Goal: Task Accomplishment & Management: Complete application form

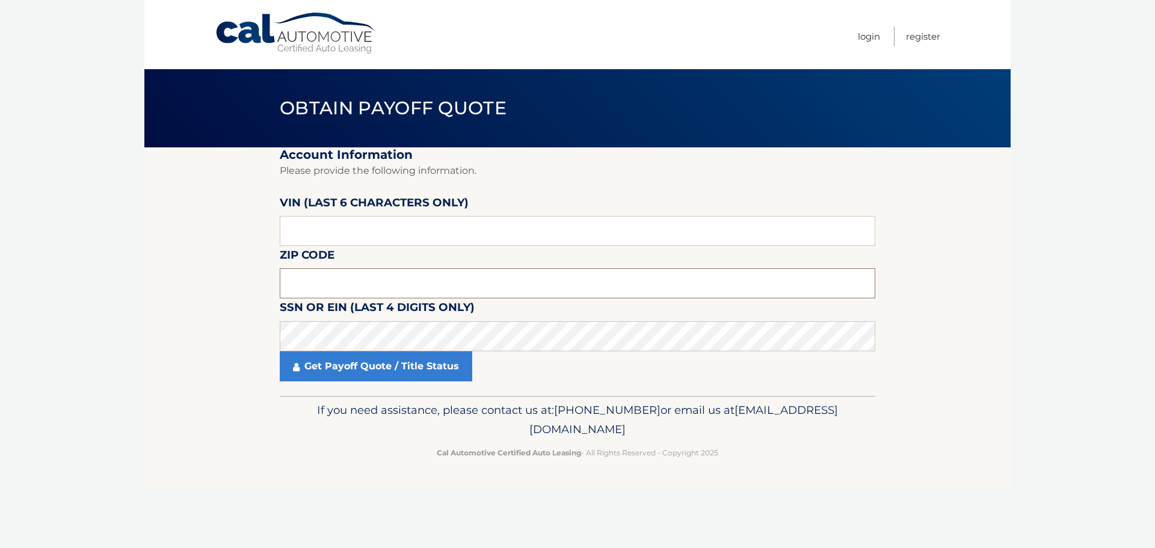
click at [371, 281] on input "text" at bounding box center [577, 283] width 595 height 30
type input "11725"
click at [370, 238] on input "text" at bounding box center [577, 231] width 595 height 30
paste input "020072"
type input "020072"
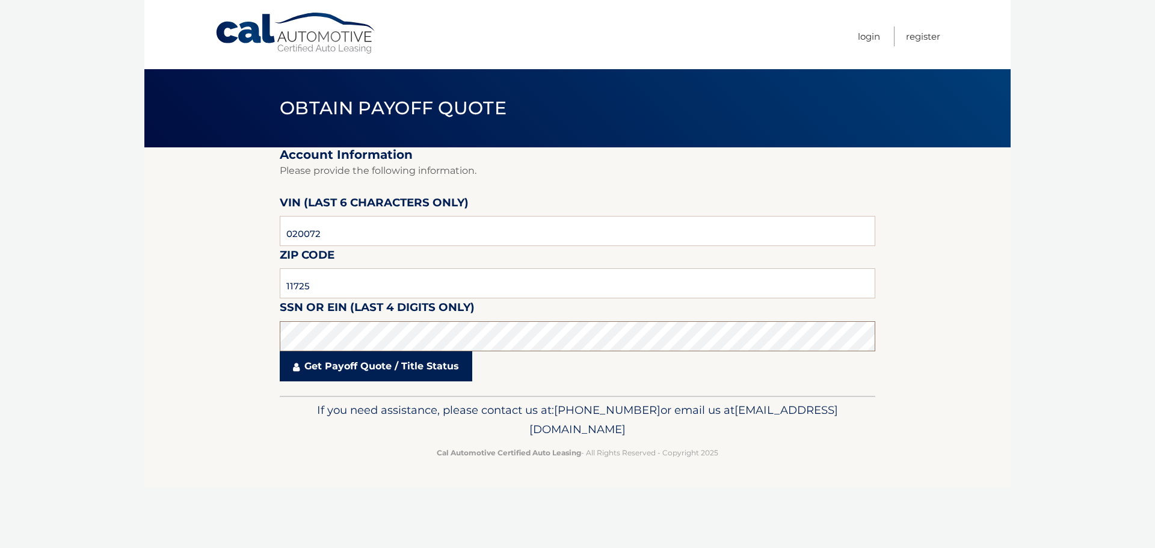
click button "For Originating Dealer" at bounding box center [0, 0] width 0 height 0
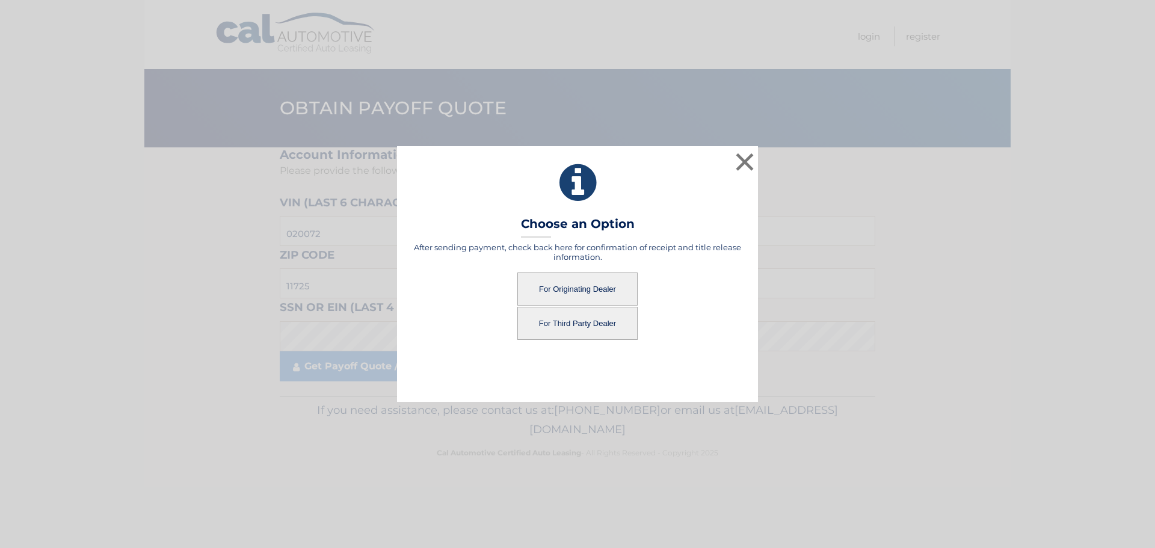
click at [587, 286] on button "For Originating Dealer" at bounding box center [577, 288] width 120 height 33
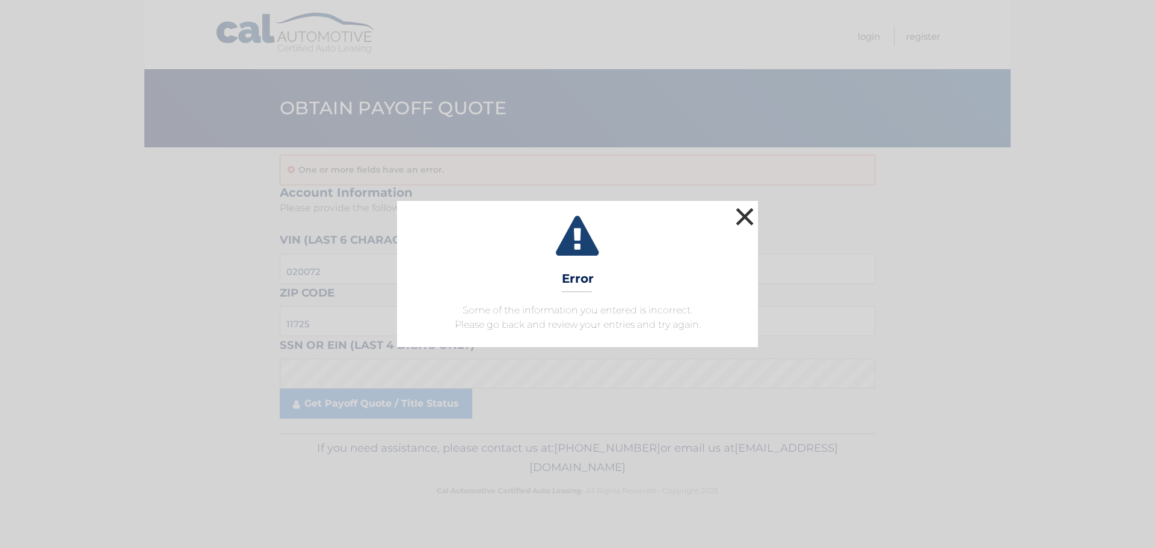
click at [745, 220] on button "×" at bounding box center [745, 216] width 24 height 24
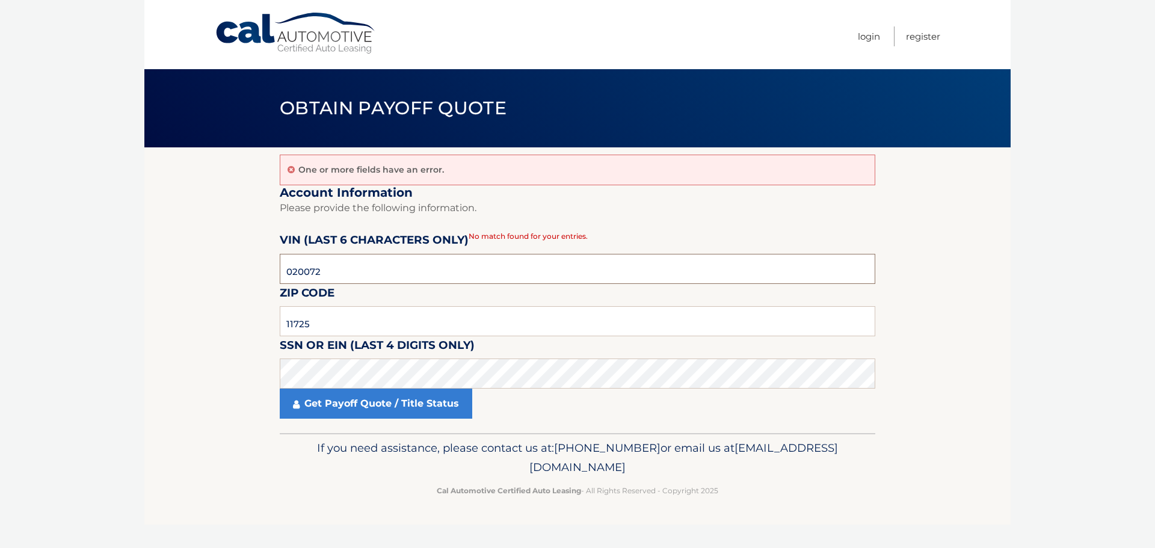
drag, startPoint x: 339, startPoint y: 273, endPoint x: 275, endPoint y: 272, distance: 63.2
click at [275, 272] on section "One or more fields have an error. Account Information Please provide the follow…" at bounding box center [577, 290] width 866 height 286
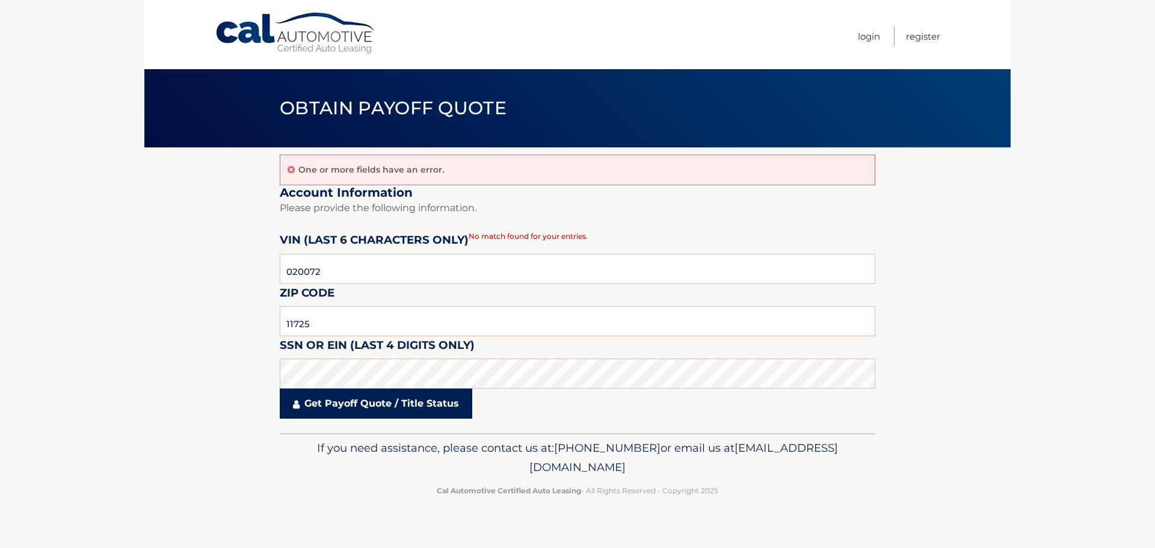
click at [337, 404] on link "Get Payoff Quote / Title Status" at bounding box center [376, 404] width 192 height 30
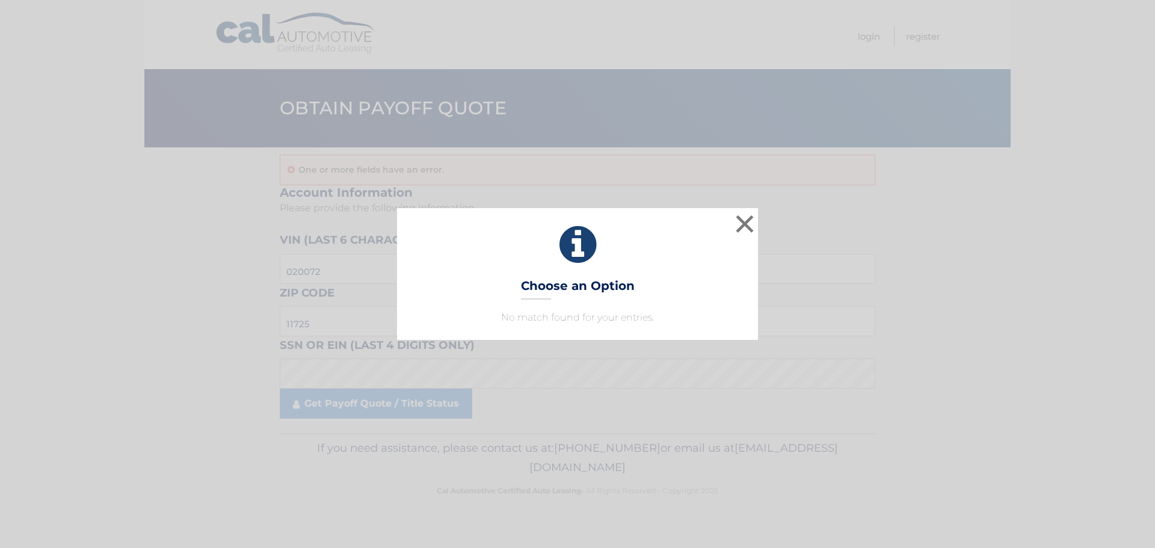
drag, startPoint x: 769, startPoint y: 226, endPoint x: 749, endPoint y: 229, distance: 20.2
click at [768, 226] on div "× Choose an Option No match found for your entries. This is what you see on sec…" at bounding box center [577, 273] width 1145 height 131
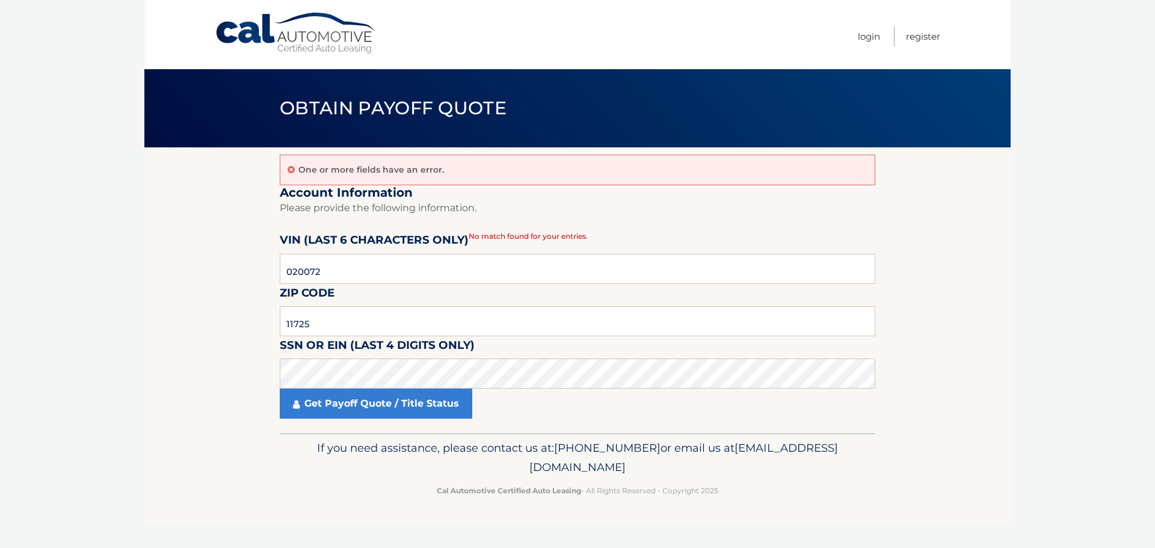
click at [743, 230] on fieldset "Account Information Please provide the following information. VIN (last 6 chara…" at bounding box center [577, 309] width 595 height 248
drag, startPoint x: 312, startPoint y: 274, endPoint x: 261, endPoint y: 273, distance: 50.5
click at [261, 273] on section "One or more fields have an error. Account Information Please provide the follow…" at bounding box center [577, 290] width 866 height 286
type input "015415"
click button "For Originating Dealer" at bounding box center [0, 0] width 0 height 0
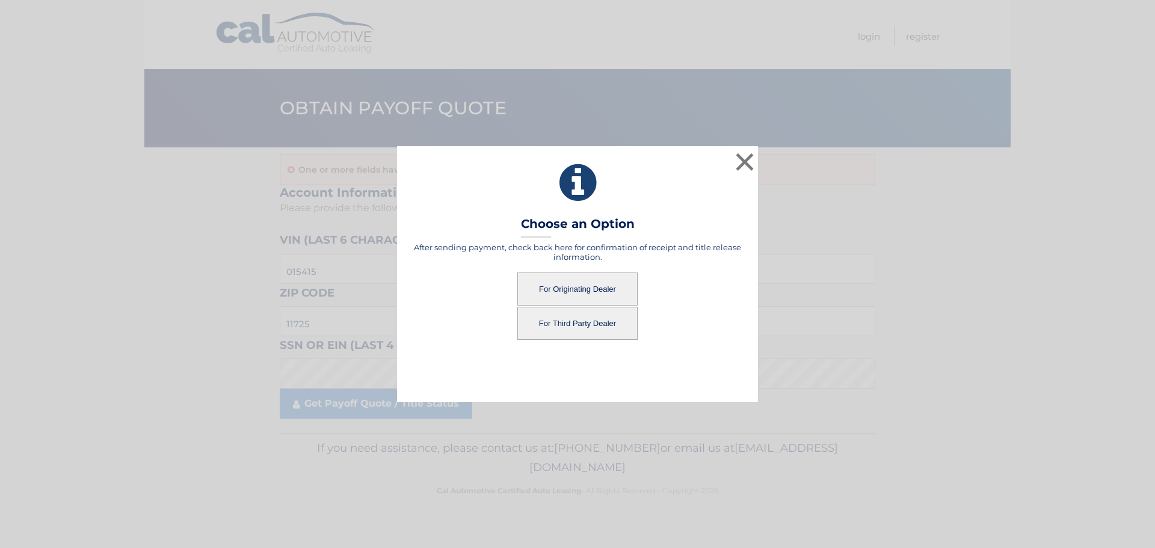
click at [559, 288] on button "For Originating Dealer" at bounding box center [577, 288] width 120 height 33
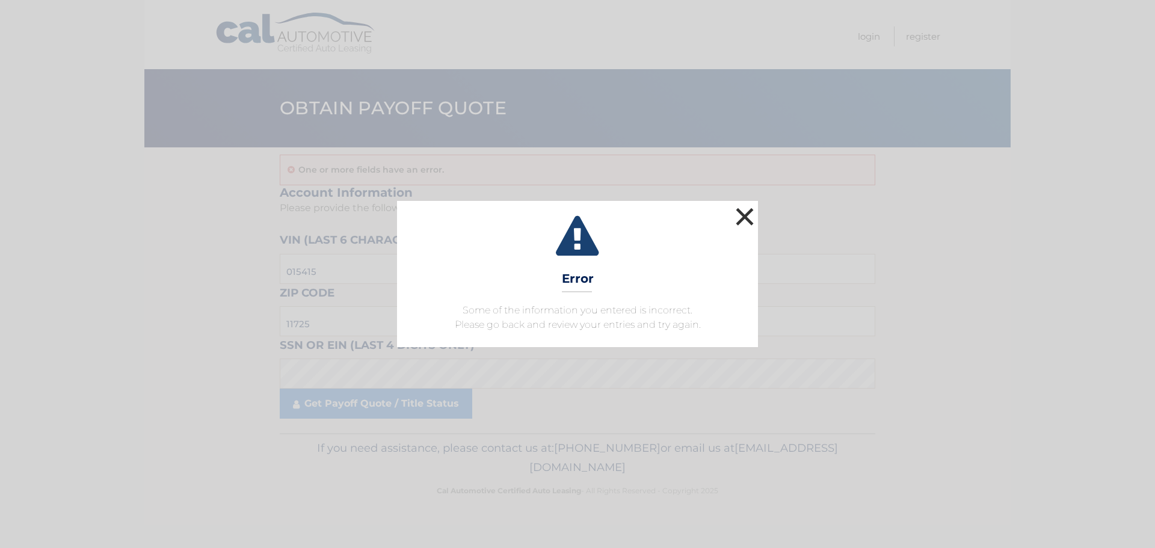
click at [736, 217] on button "×" at bounding box center [745, 216] width 24 height 24
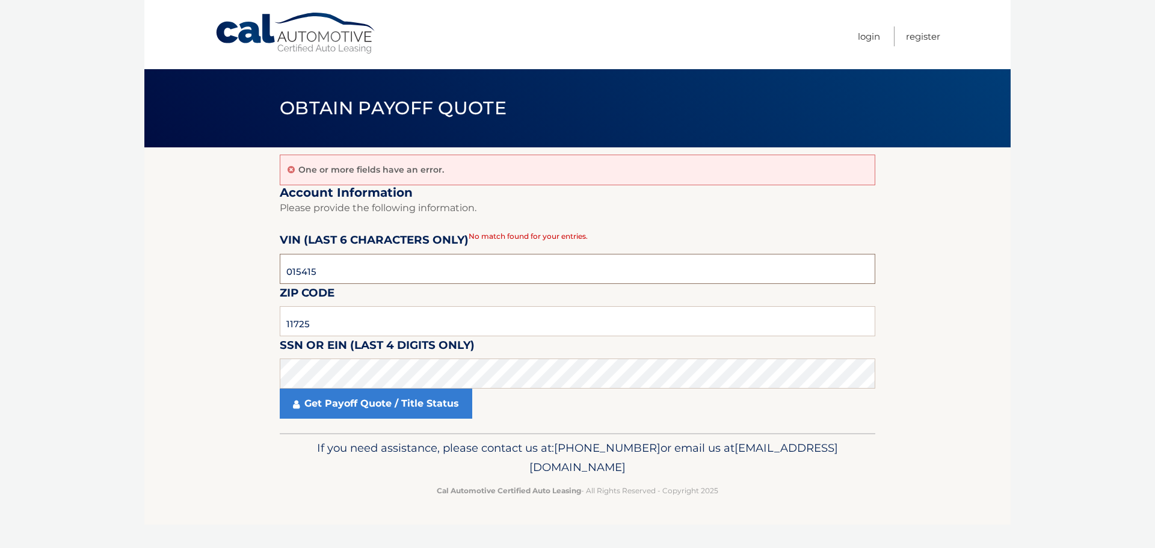
click at [273, 260] on section "One or more fields have an error. Account Information Please provide the follow…" at bounding box center [577, 290] width 866 height 286
paste input "20072"
type input "020072"
click button "For Originating Dealer" at bounding box center [0, 0] width 0 height 0
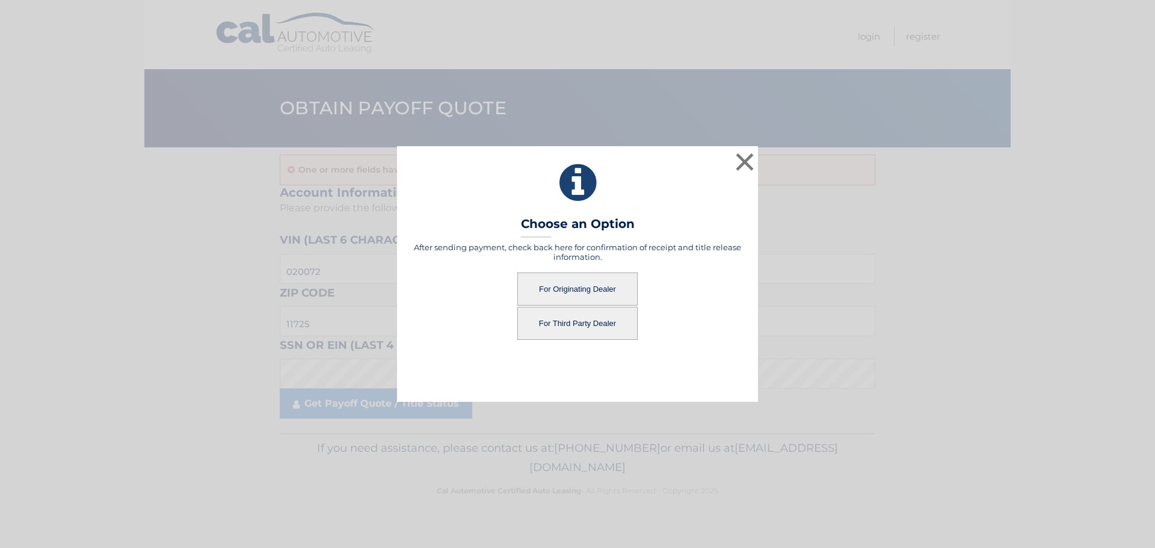
click at [550, 284] on button "For Originating Dealer" at bounding box center [577, 288] width 120 height 33
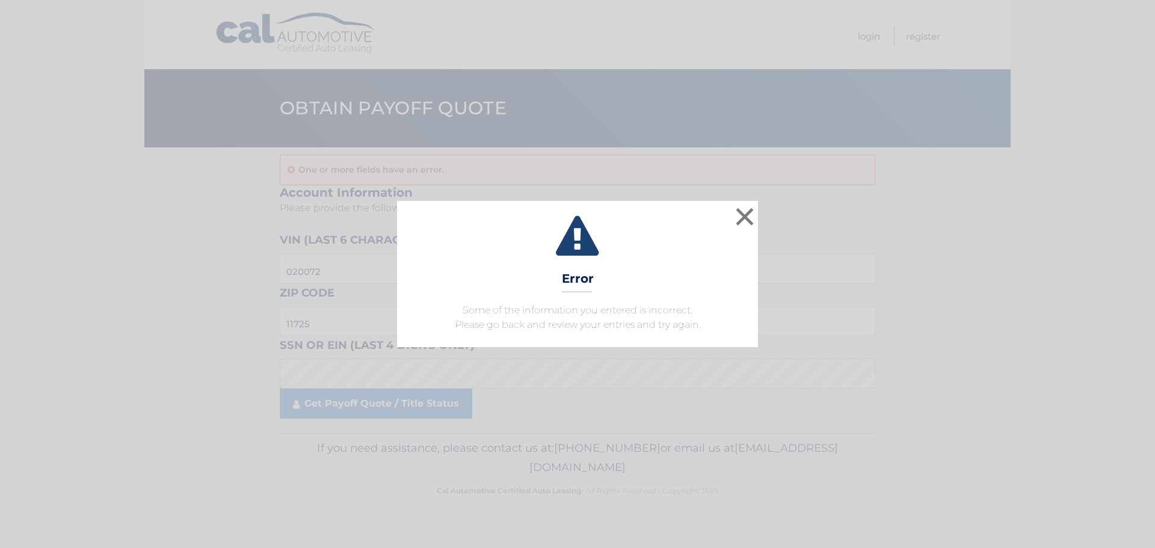
click at [553, 288] on div "× Error Some of the information you entered is incorrect. Please go back and re…" at bounding box center [577, 274] width 361 height 146
click at [736, 212] on button "×" at bounding box center [745, 216] width 24 height 24
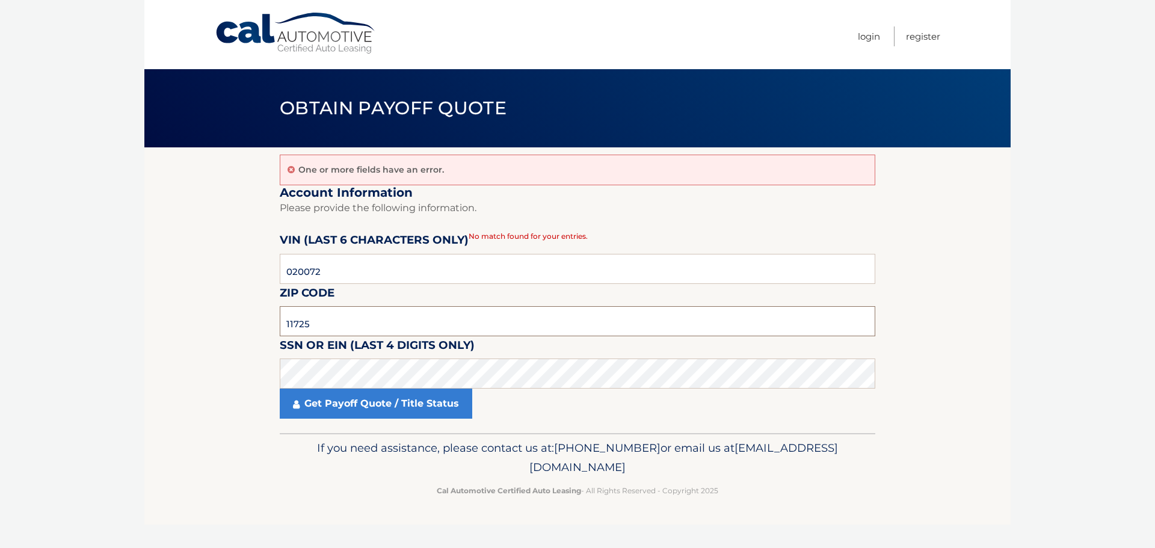
click at [374, 314] on input "11725" at bounding box center [577, 321] width 595 height 30
type input "11780"
click button "For Originating Dealer" at bounding box center [0, 0] width 0 height 0
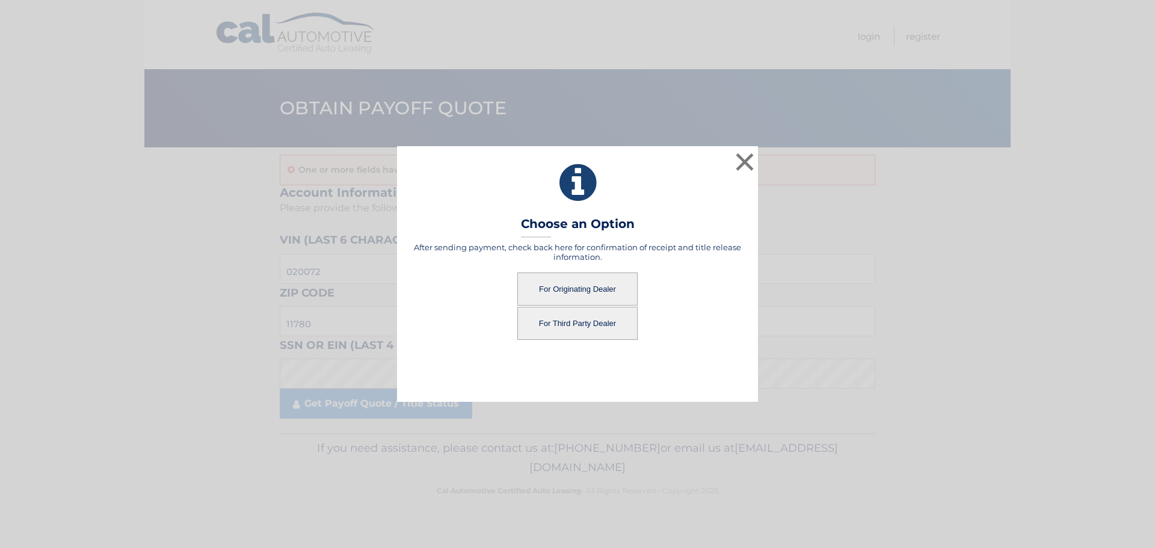
click at [568, 290] on button "For Originating Dealer" at bounding box center [577, 288] width 120 height 33
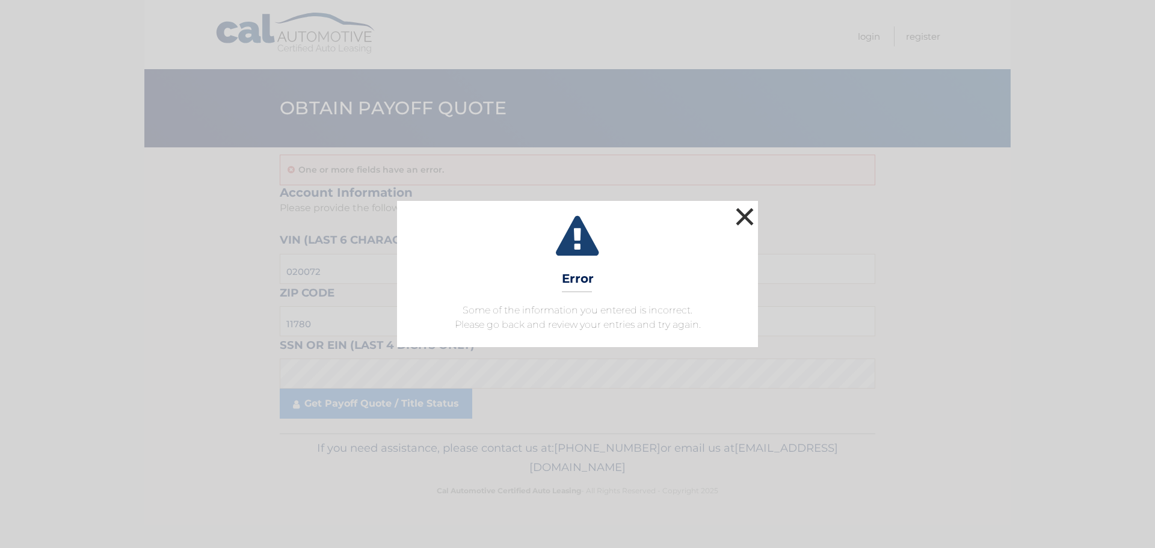
click at [752, 221] on button "×" at bounding box center [745, 216] width 24 height 24
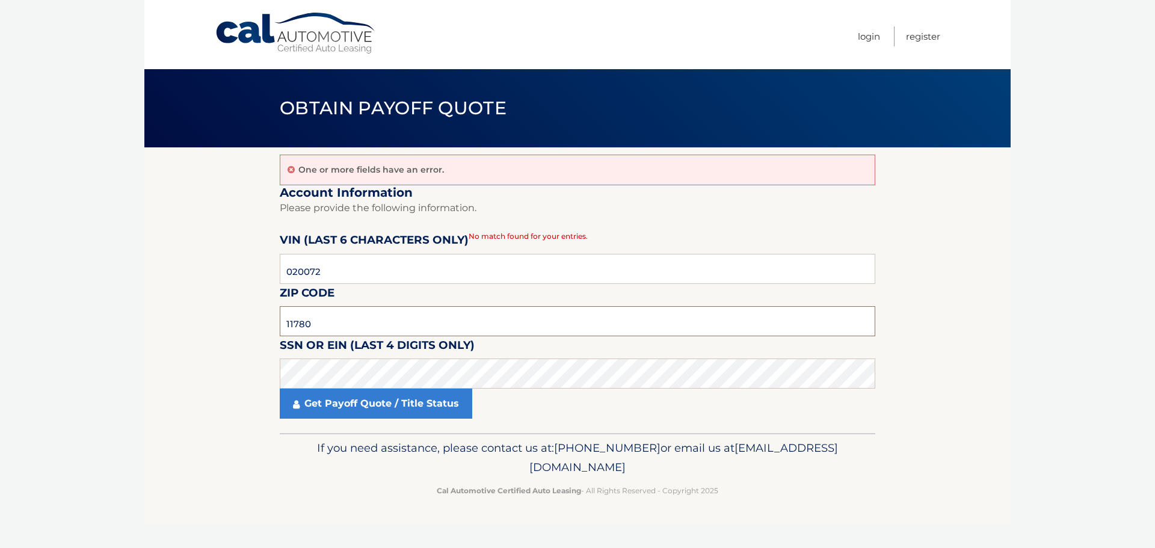
click at [229, 307] on section "One or more fields have an error. Account Information Please provide the follow…" at bounding box center [577, 290] width 866 height 286
type input "08620"
click button "For Originating Dealer" at bounding box center [0, 0] width 0 height 0
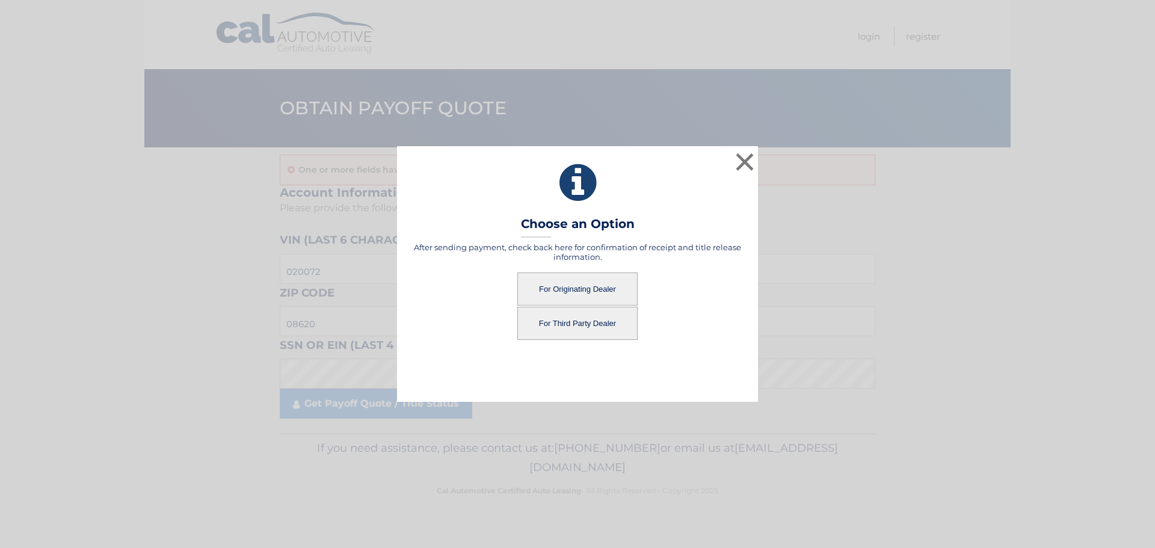
click at [581, 291] on button "For Originating Dealer" at bounding box center [577, 288] width 120 height 33
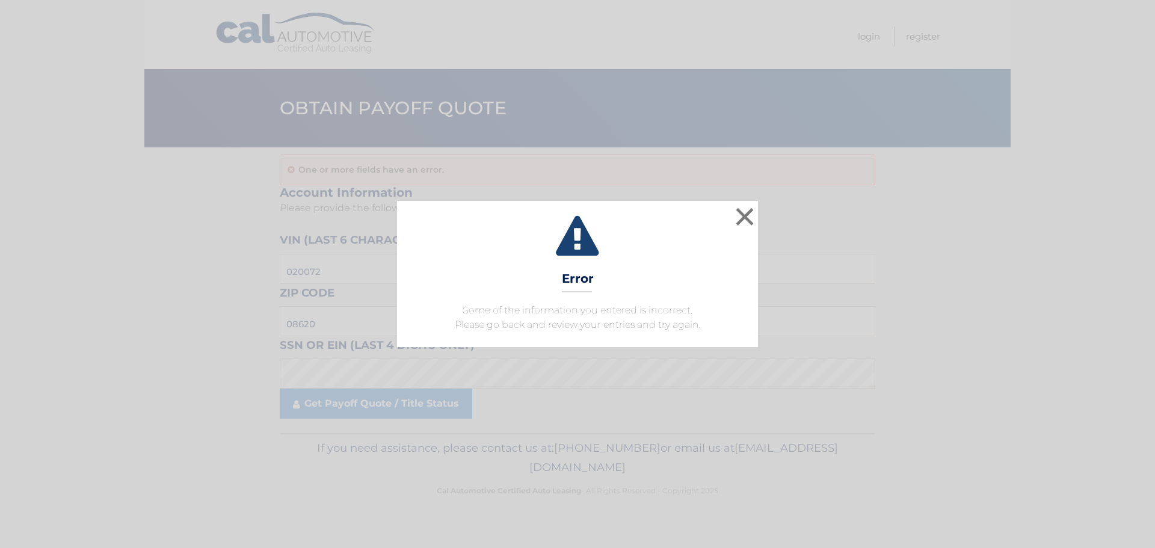
click at [722, 223] on icon at bounding box center [577, 237] width 331 height 43
click at [724, 220] on icon at bounding box center [577, 237] width 331 height 43
click at [737, 217] on button "×" at bounding box center [745, 216] width 24 height 24
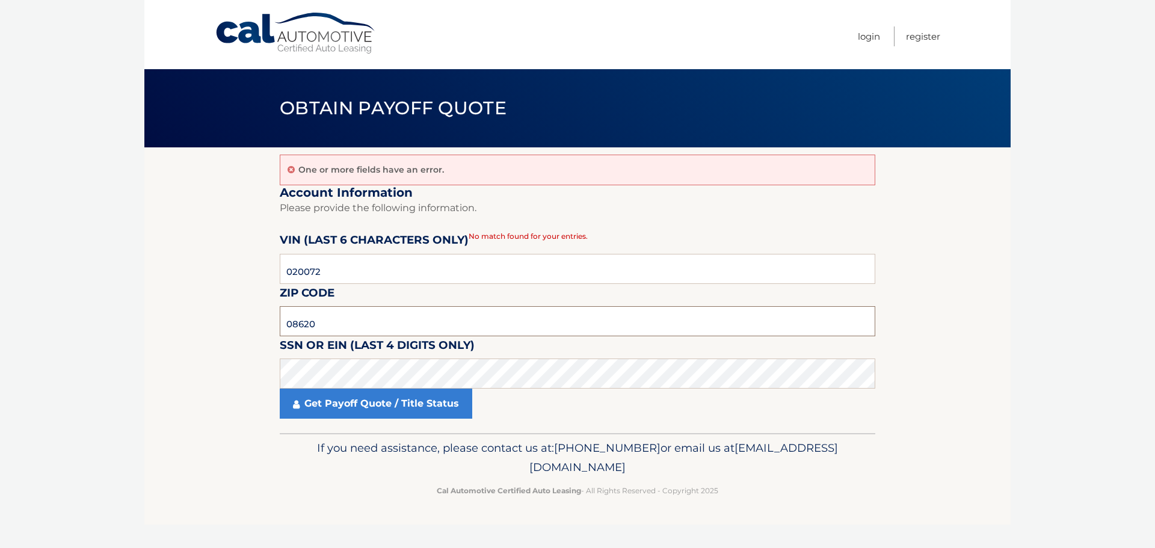
drag, startPoint x: 271, startPoint y: 314, endPoint x: 265, endPoint y: 313, distance: 6.0
click at [265, 313] on section "One or more fields have an error. Account Information Please provide the follow…" at bounding box center [577, 290] width 866 height 286
type input "11725"
click button "For Originating Dealer" at bounding box center [0, 0] width 0 height 0
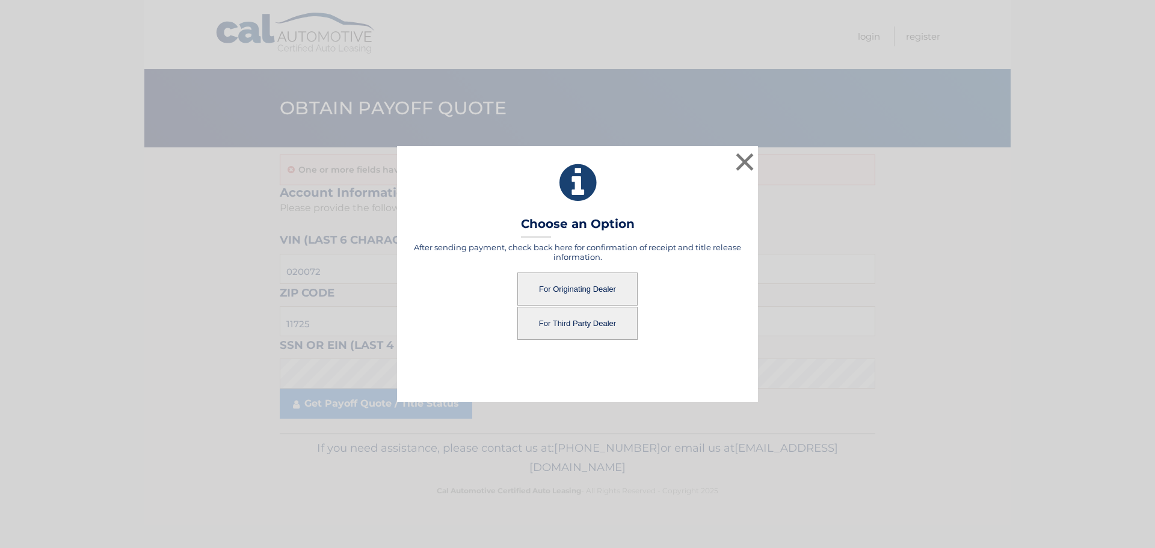
click at [550, 288] on button "For Originating Dealer" at bounding box center [577, 288] width 120 height 33
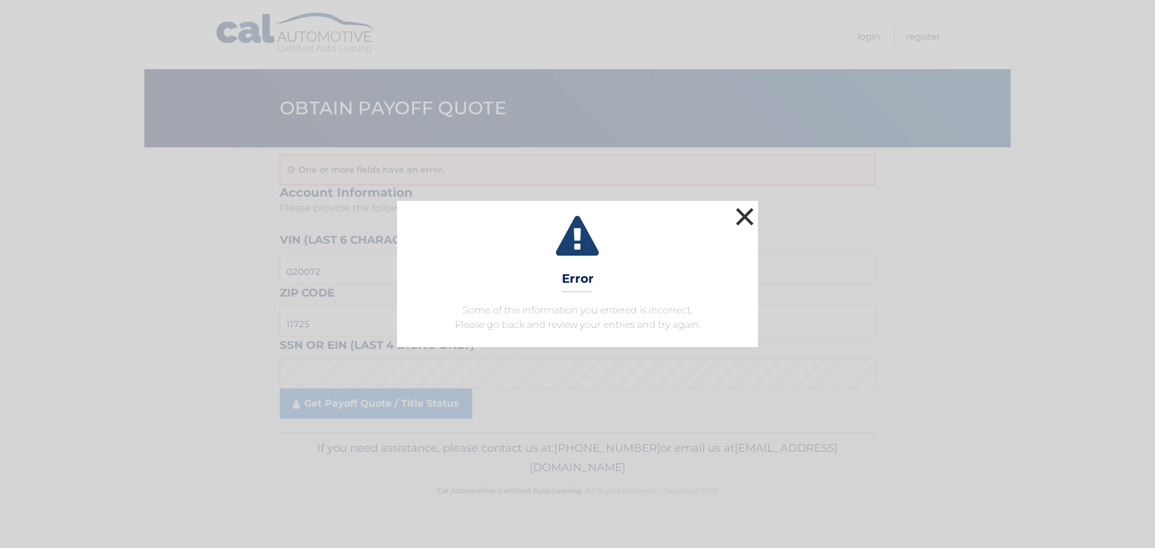
click at [746, 222] on button "×" at bounding box center [745, 216] width 24 height 24
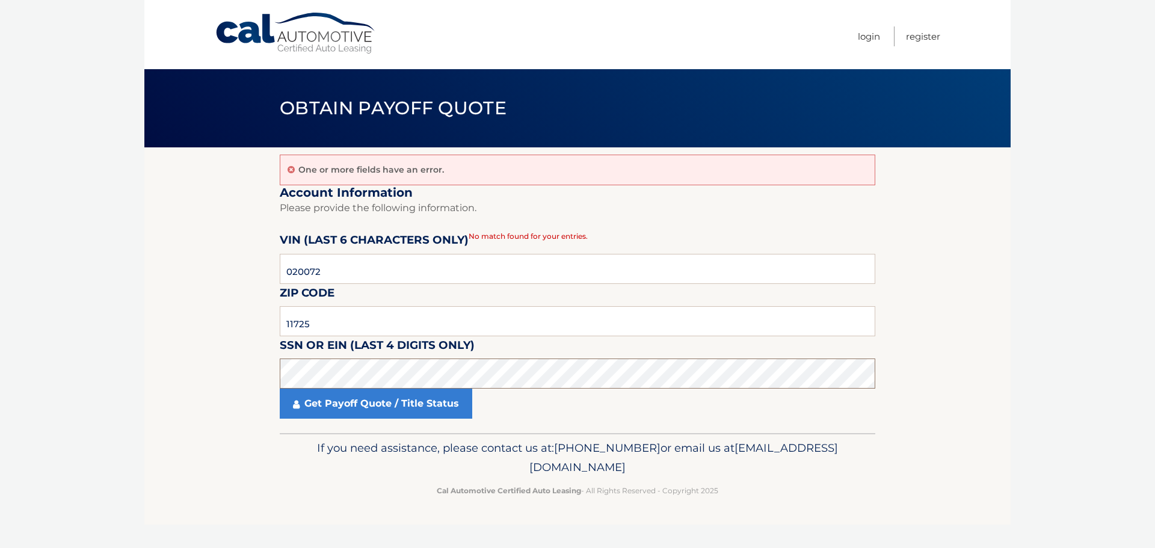
click at [275, 371] on section "One or more fields have an error. Account Information Please provide the follow…" at bounding box center [577, 290] width 866 height 286
click button "For Originating Dealer" at bounding box center [0, 0] width 0 height 0
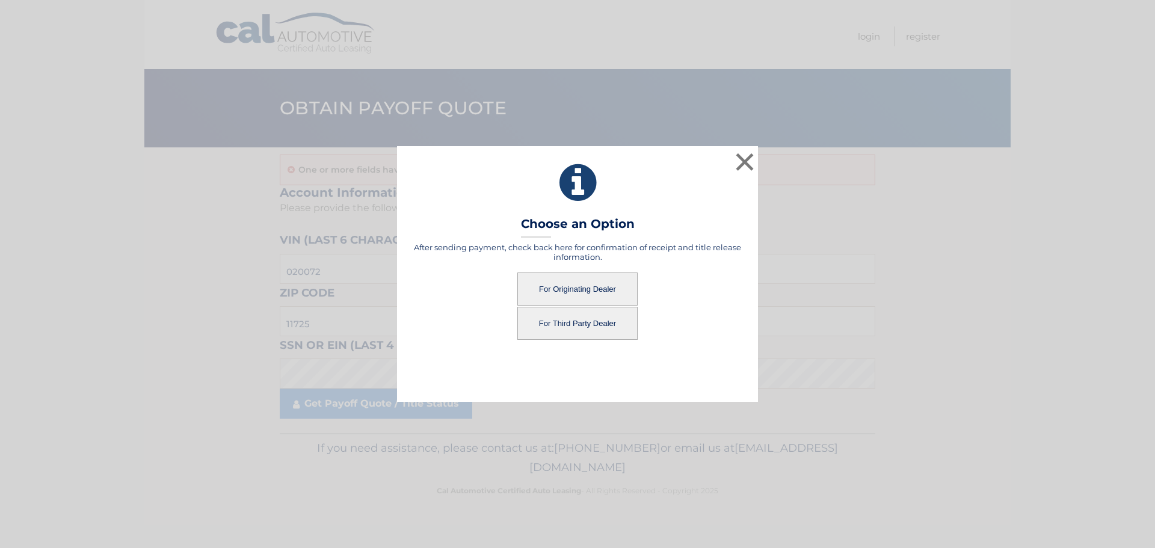
click at [610, 289] on button "For Originating Dealer" at bounding box center [577, 288] width 120 height 33
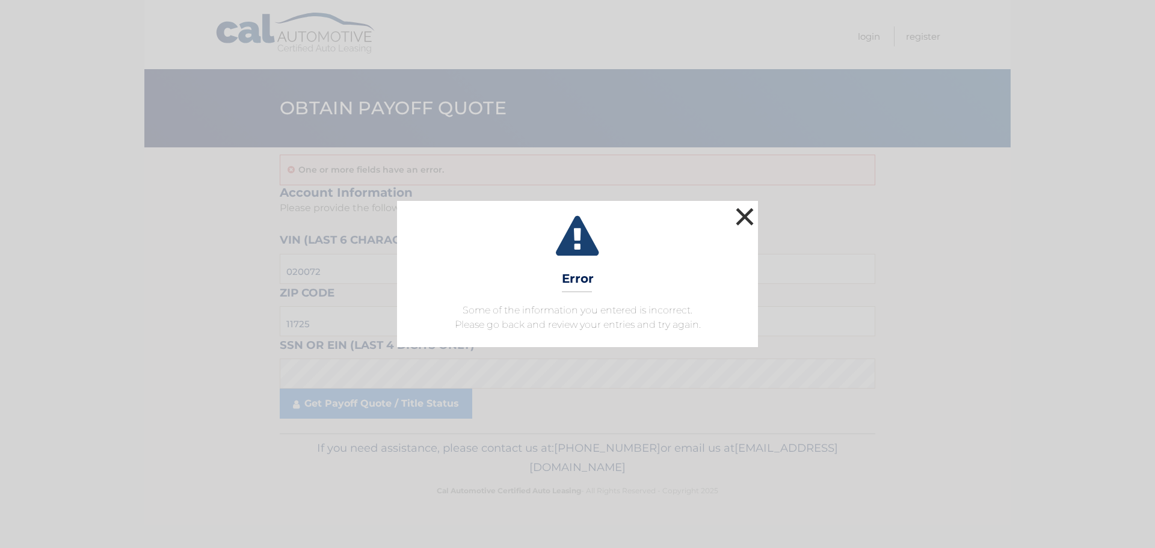
click at [737, 217] on button "×" at bounding box center [745, 216] width 24 height 24
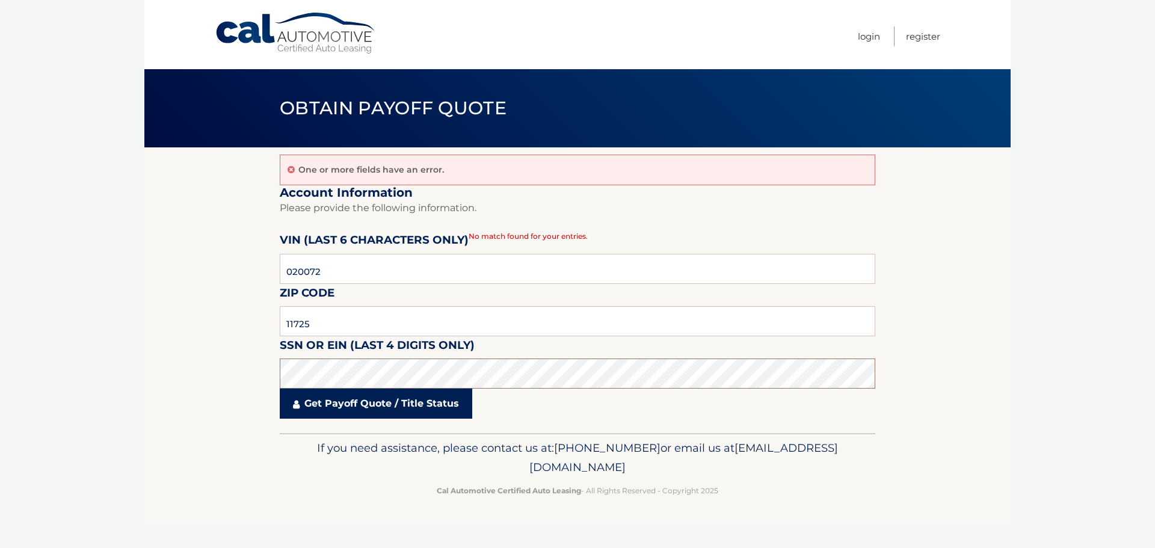
click button "For Originating Dealer" at bounding box center [0, 0] width 0 height 0
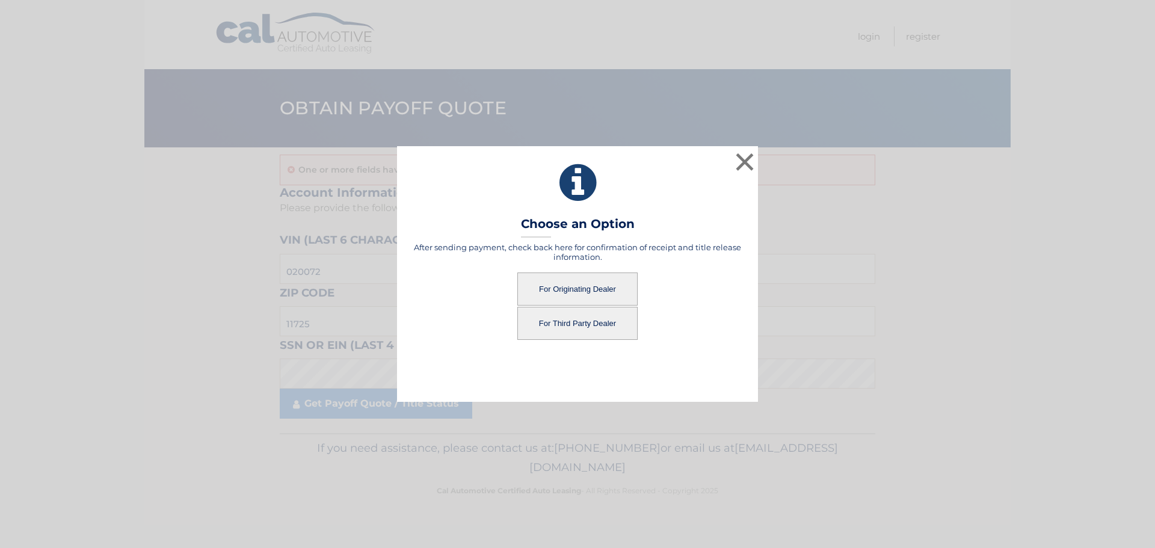
click at [535, 287] on button "For Originating Dealer" at bounding box center [577, 288] width 120 height 33
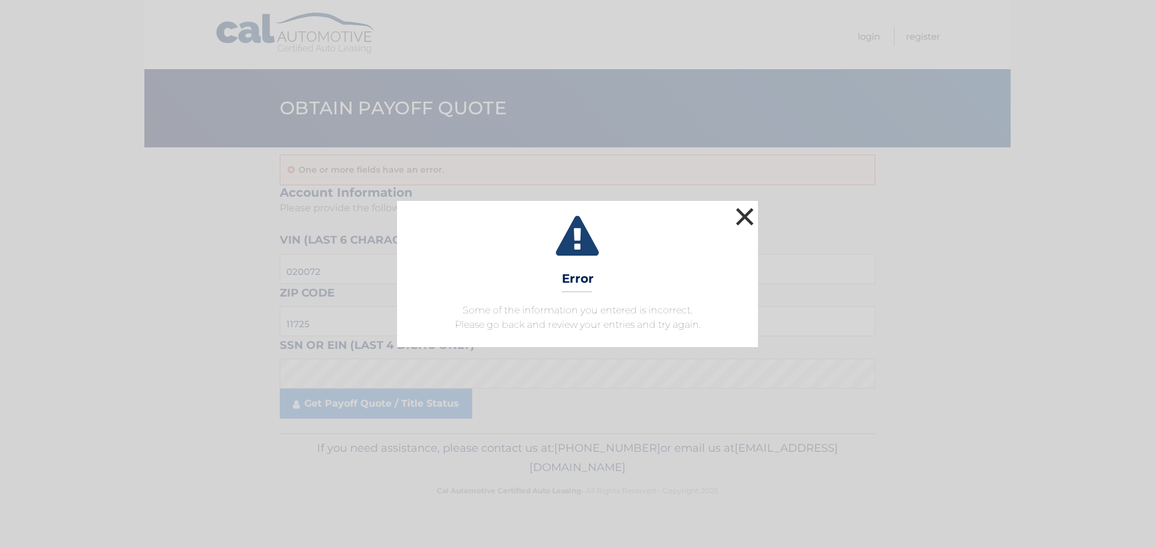
click at [752, 222] on button "×" at bounding box center [745, 216] width 24 height 24
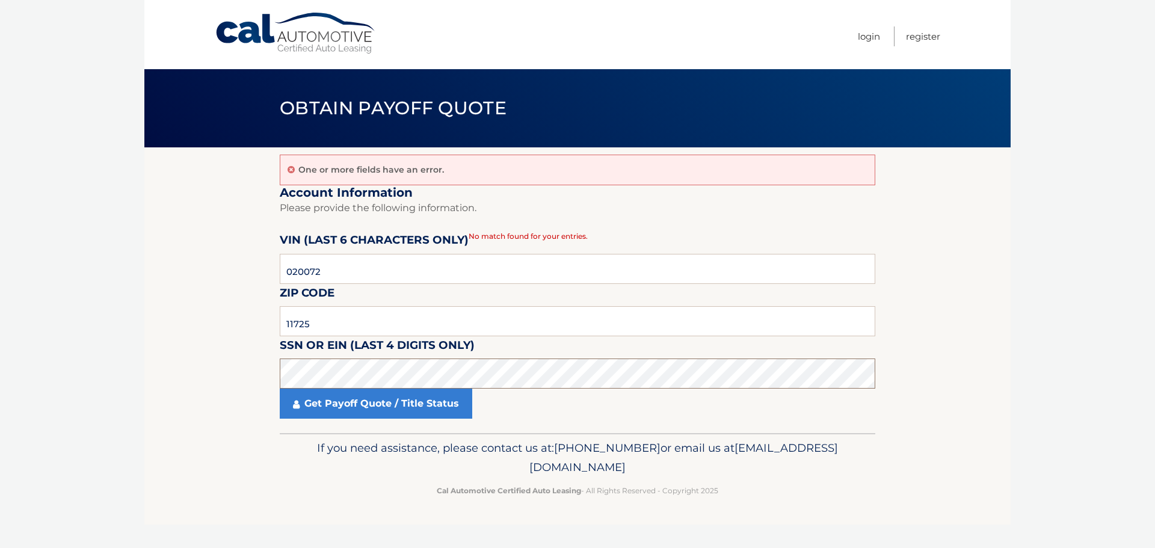
click button "For Originating Dealer" at bounding box center [0, 0] width 0 height 0
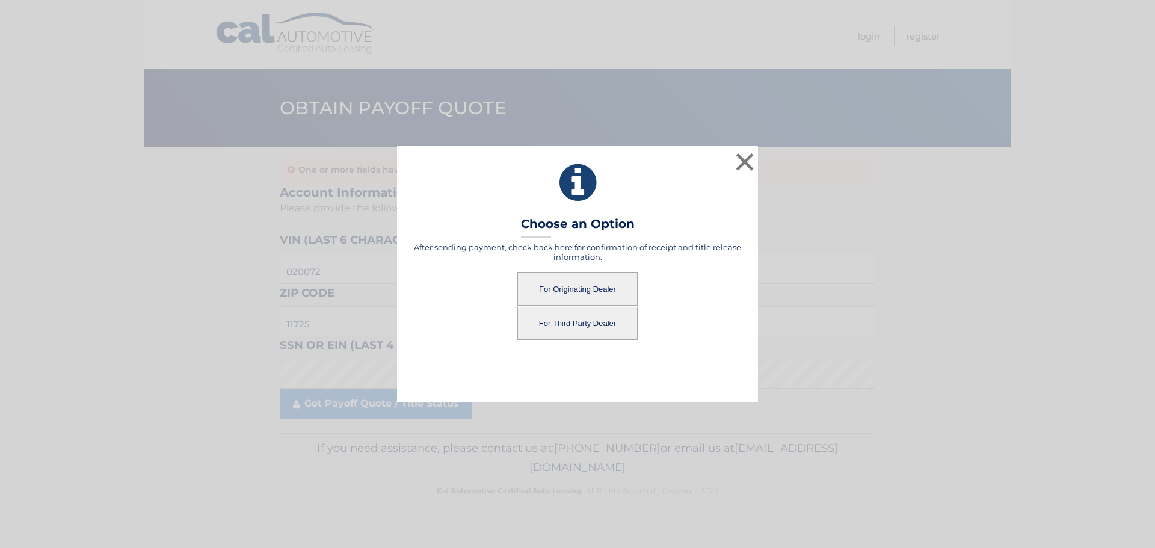
click at [550, 279] on button "For Originating Dealer" at bounding box center [577, 288] width 120 height 33
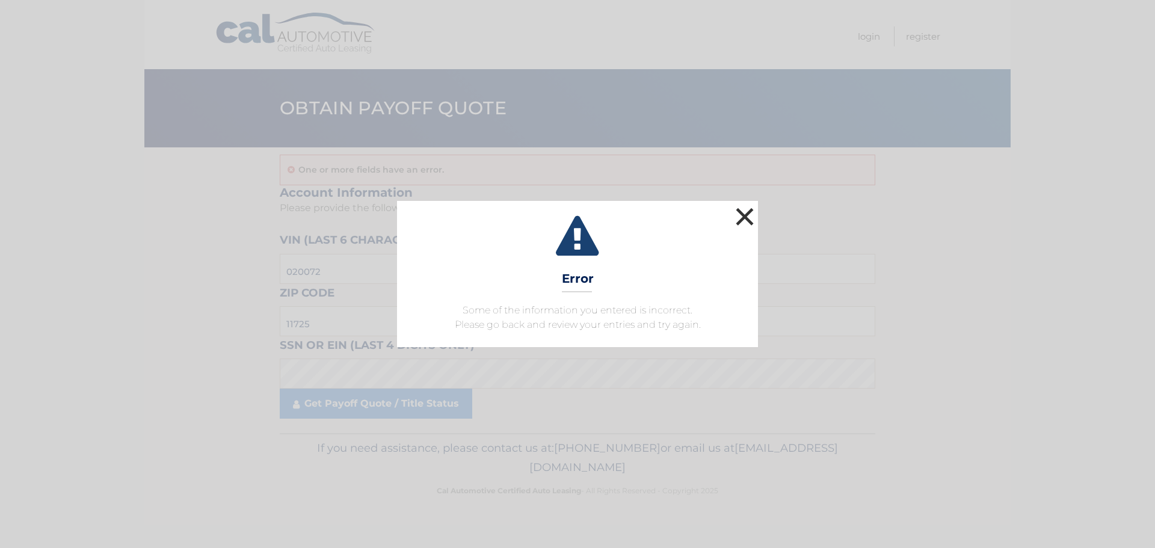
click at [748, 226] on button "×" at bounding box center [745, 216] width 24 height 24
